Goal: Information Seeking & Learning: Learn about a topic

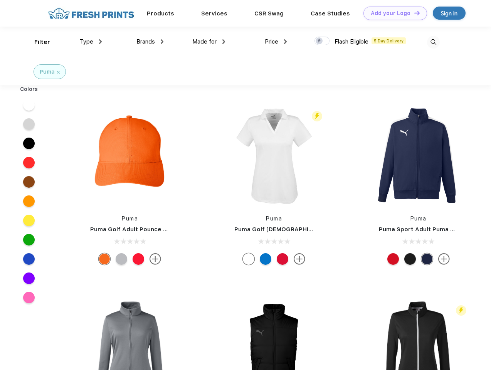
click at [393, 13] on link "Add your Logo Design Tool" at bounding box center [396, 14] width 64 height 14
click at [0, 0] on div "Design Tool" at bounding box center [0, 0] width 0 height 0
click at [414, 13] on link "Add your Logo Design Tool" at bounding box center [396, 14] width 64 height 14
click at [37, 42] on div "Filter" at bounding box center [42, 42] width 16 height 9
click at [91, 42] on span "Type" at bounding box center [87, 41] width 14 height 7
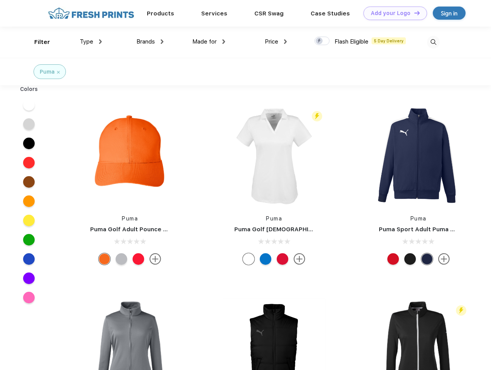
click at [150, 42] on span "Brands" at bounding box center [146, 41] width 19 height 7
click at [209, 42] on span "Made for" at bounding box center [205, 41] width 24 height 7
click at [276, 42] on span "Price" at bounding box center [272, 41] width 14 height 7
click at [323, 41] on div at bounding box center [322, 41] width 15 height 8
click at [320, 41] on input "checkbox" at bounding box center [317, 38] width 5 height 5
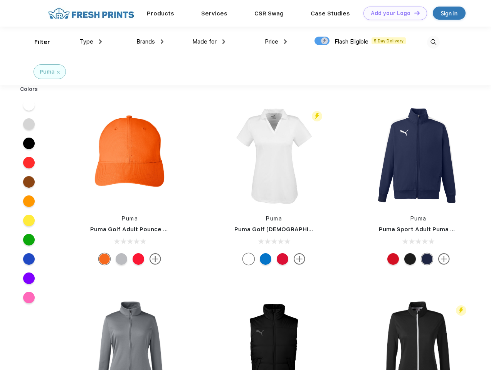
click at [434, 42] on img at bounding box center [433, 42] width 13 height 13
